Goal: Check status: Check status

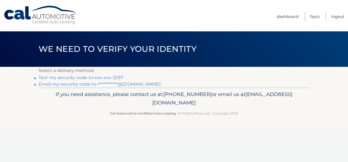
click at [95, 75] on link "Text my security code to xxx-xxx-3297" at bounding box center [81, 77] width 84 height 5
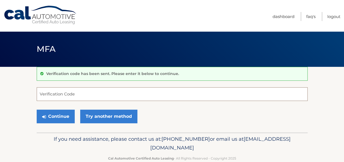
click at [84, 94] on input "Verification Code" at bounding box center [172, 95] width 271 height 14
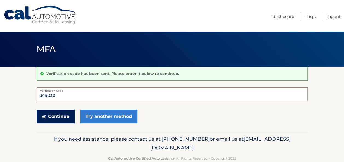
type input "349030"
click at [66, 112] on button "Continue" at bounding box center [56, 117] width 38 height 14
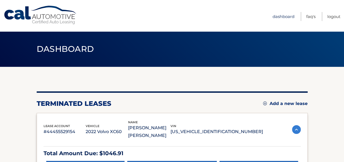
click at [285, 18] on link "Dashboard" at bounding box center [283, 16] width 22 height 9
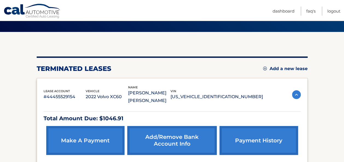
scroll to position [37, 0]
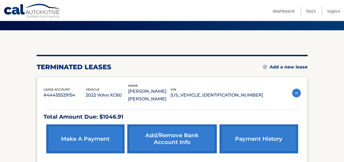
click at [261, 133] on link "payment history" at bounding box center [258, 139] width 78 height 29
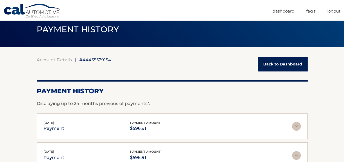
scroll to position [18, 0]
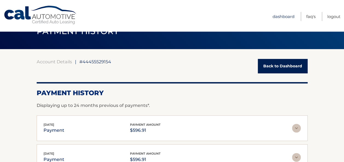
click at [282, 13] on link "Dashboard" at bounding box center [283, 16] width 22 height 9
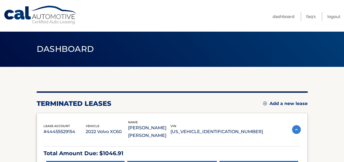
drag, startPoint x: 0, startPoint y: 0, endPoint x: 345, endPoint y: 48, distance: 347.8
click at [343, 48] on html "Cal Automotive Menu Dashboard FAQ's Logout" at bounding box center [172, 81] width 344 height 162
click at [309, 17] on link "FAQ's" at bounding box center [310, 16] width 9 height 9
